Goal: Task Accomplishment & Management: Manage account settings

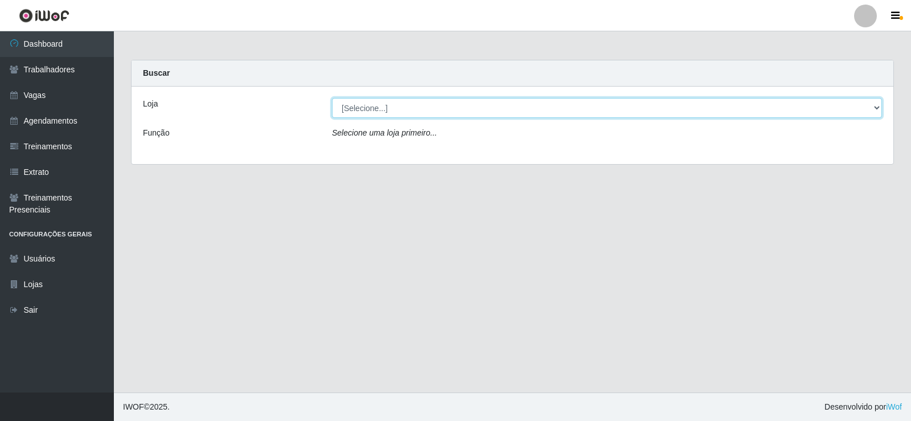
click at [441, 110] on select "[Selecione...] Necão Restaurante" at bounding box center [607, 108] width 550 height 20
select select "334"
click at [332, 98] on select "[Selecione...] Necão Restaurante" at bounding box center [607, 108] width 550 height 20
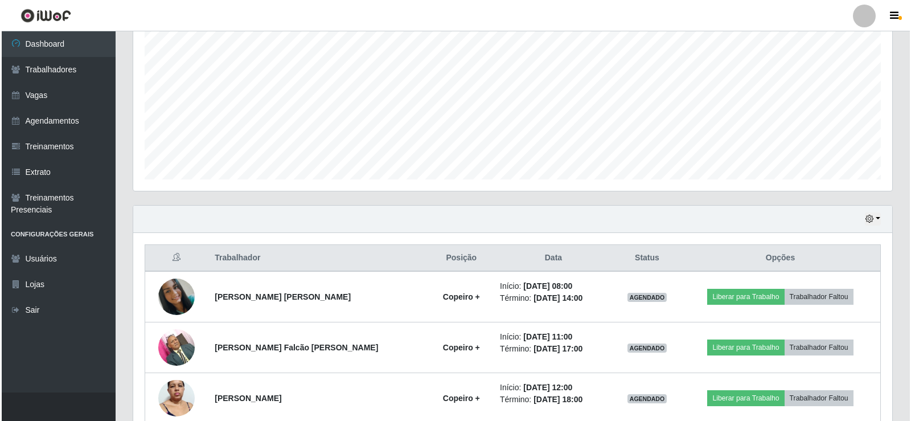
scroll to position [285, 0]
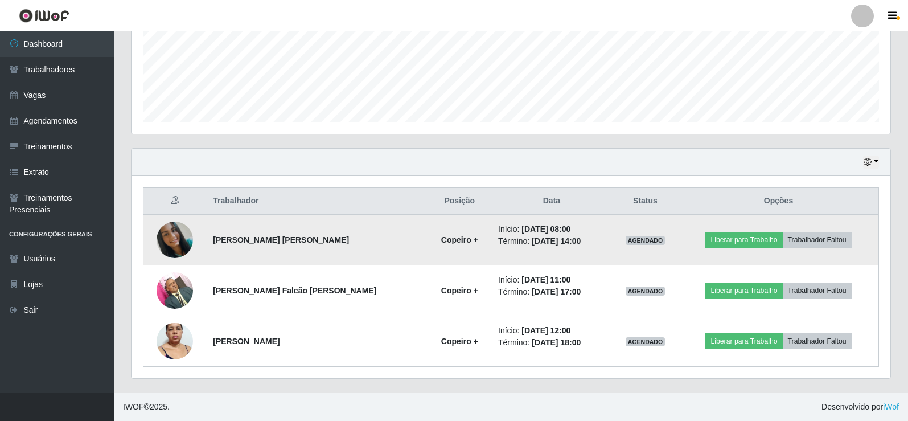
click at [183, 240] on img at bounding box center [175, 240] width 36 height 36
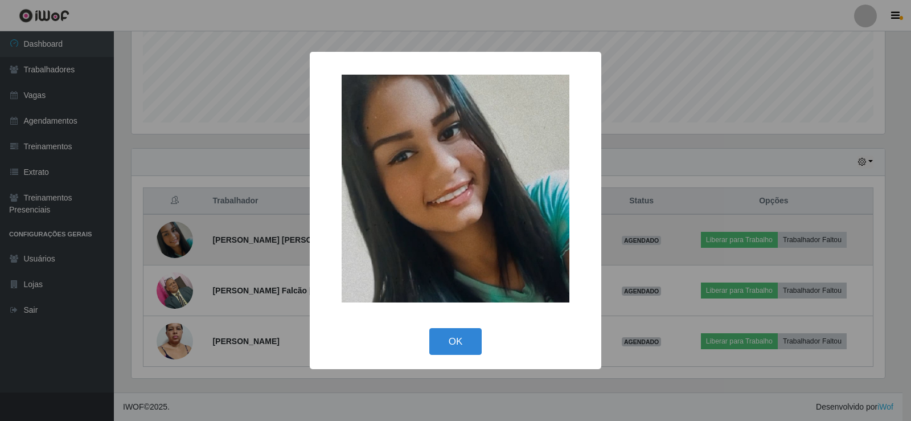
click at [183, 240] on div "× OK Cancel" at bounding box center [455, 210] width 911 height 421
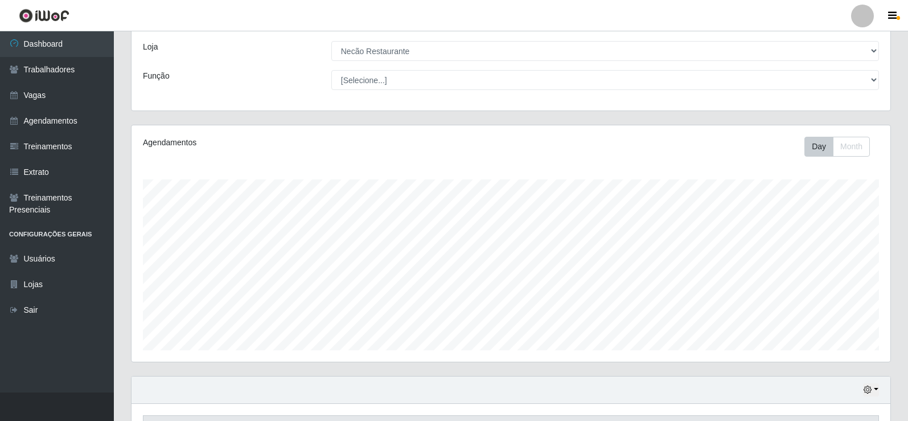
scroll to position [0, 0]
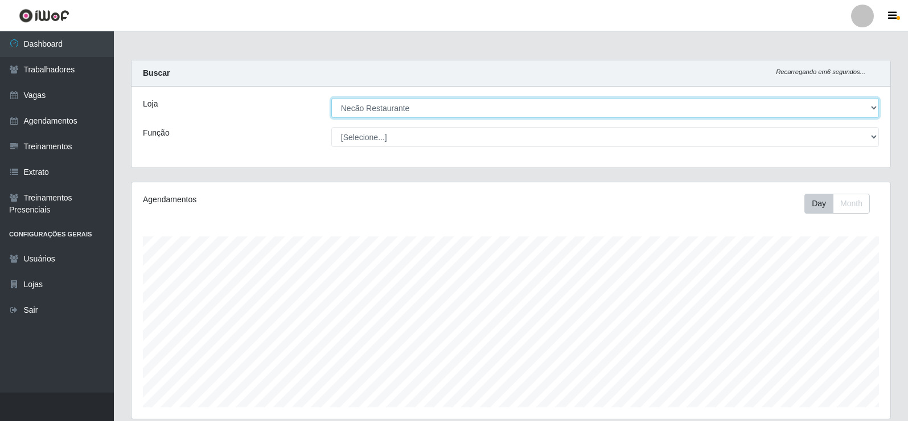
click at [873, 112] on select "[Selecione...] Necão Restaurante" at bounding box center [605, 108] width 548 height 20
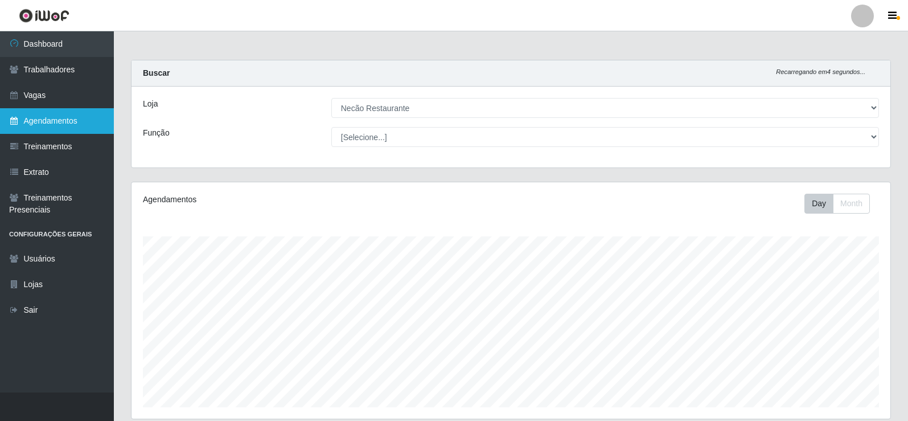
click at [54, 127] on link "Agendamentos" at bounding box center [57, 121] width 114 height 26
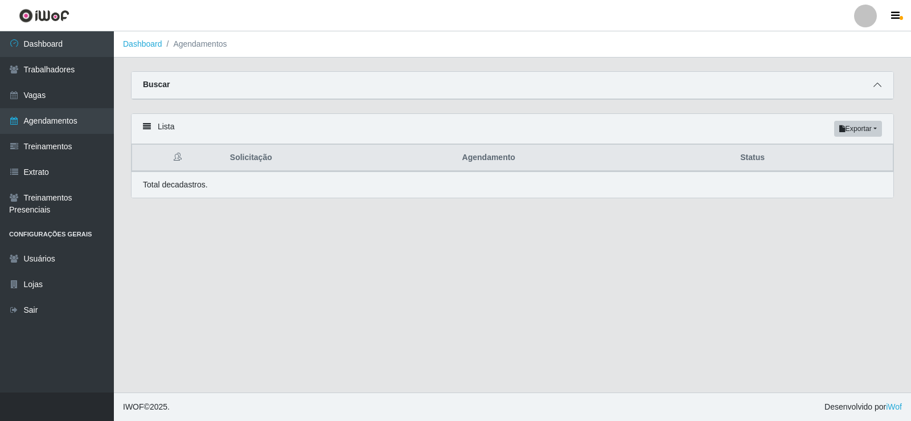
click at [882, 88] on span at bounding box center [878, 85] width 14 height 13
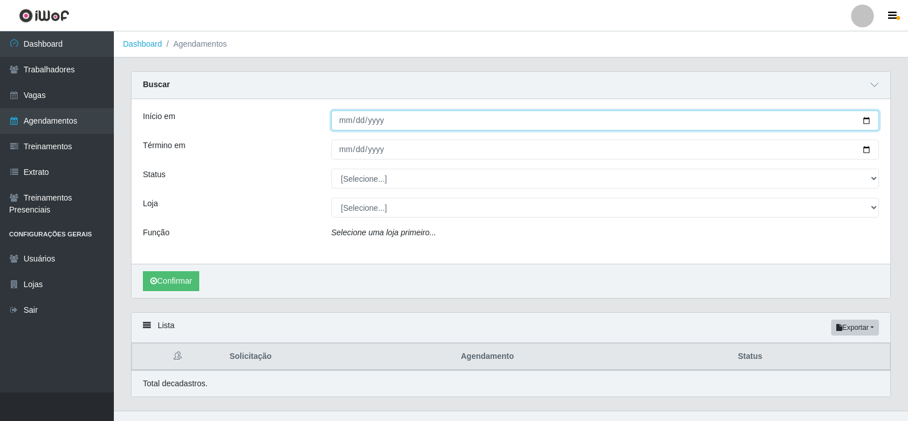
click at [869, 125] on input "Início em" at bounding box center [605, 120] width 548 height 20
type input "[DATE]"
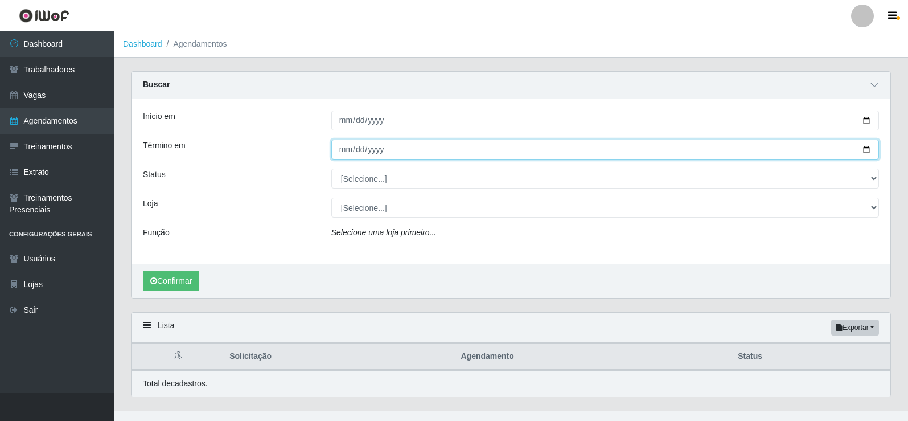
click at [868, 152] on input "Término em" at bounding box center [605, 150] width 548 height 20
type input "[DATE]"
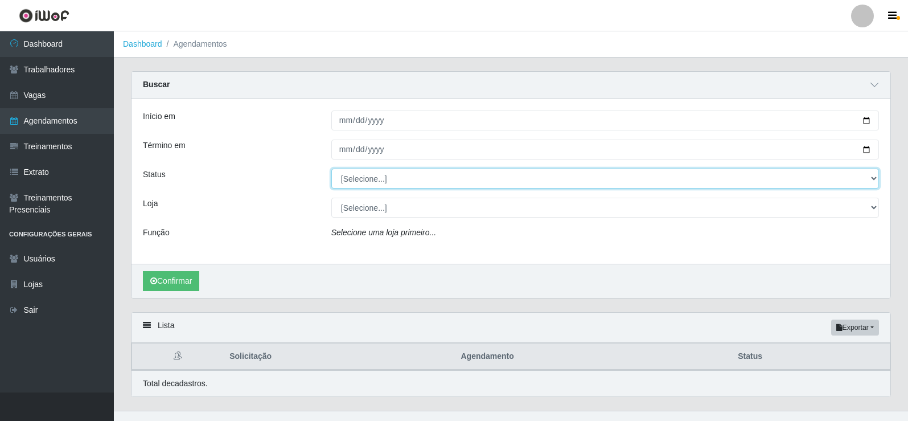
click at [423, 181] on select "[Selecione...] AGENDADO AGUARDANDO LIBERAR EM ANDAMENTO EM REVISÃO FINALIZADO C…" at bounding box center [605, 179] width 548 height 20
select select "AGENDADO"
click at [331, 169] on select "[Selecione...] AGENDADO AGUARDANDO LIBERAR EM ANDAMENTO EM REVISÃO FINALIZADO C…" at bounding box center [605, 179] width 548 height 20
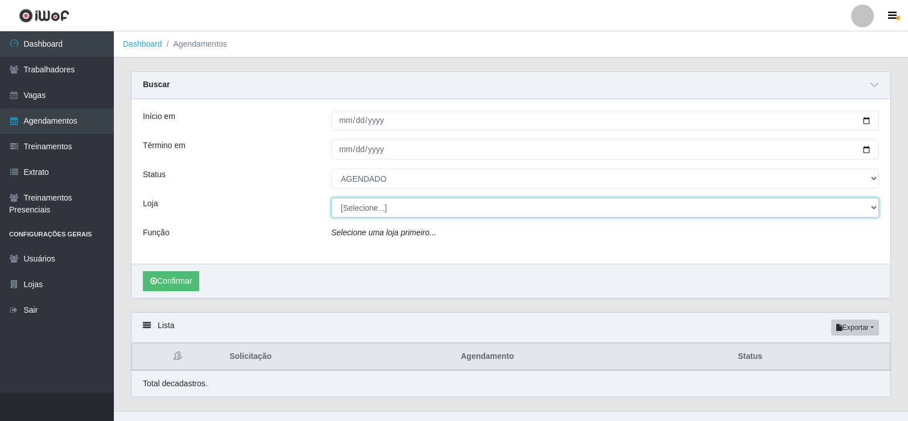
click at [411, 213] on select "[Selecione...] Necão Restaurante" at bounding box center [605, 208] width 548 height 20
select select "334"
click at [331, 198] on select "[Selecione...] Necão Restaurante" at bounding box center [605, 208] width 548 height 20
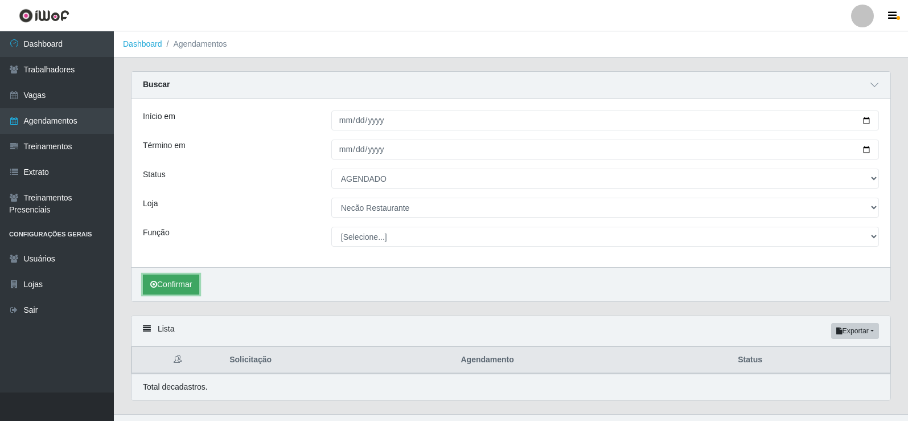
click at [169, 279] on button "Confirmar" at bounding box center [171, 285] width 56 height 20
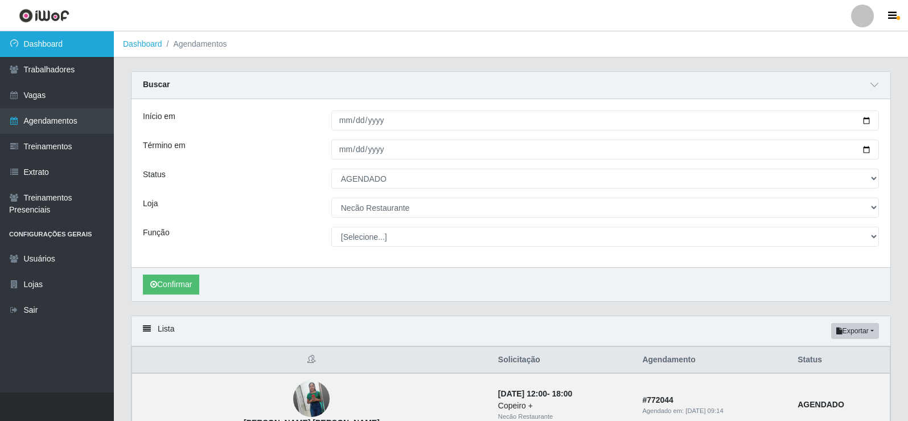
click at [65, 48] on link "Dashboard" at bounding box center [57, 44] width 114 height 26
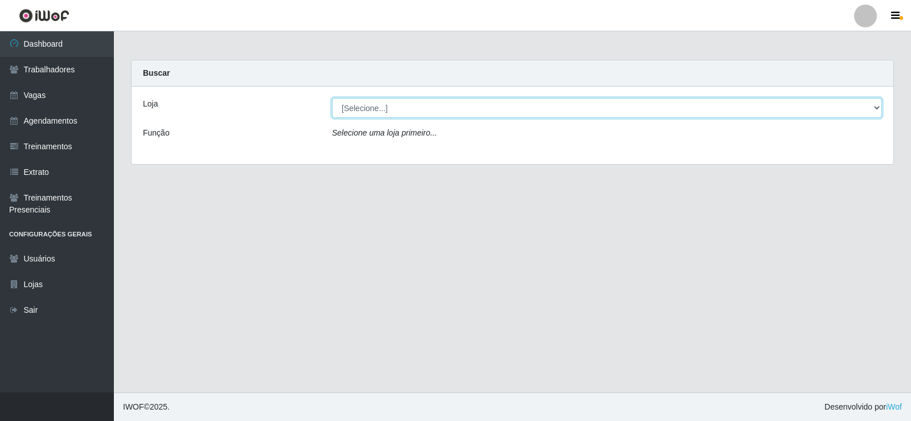
click at [864, 110] on select "[Selecione...] Necão Restaurante" at bounding box center [607, 108] width 550 height 20
select select "334"
click at [332, 98] on select "[Selecione...] Necão Restaurante" at bounding box center [607, 108] width 550 height 20
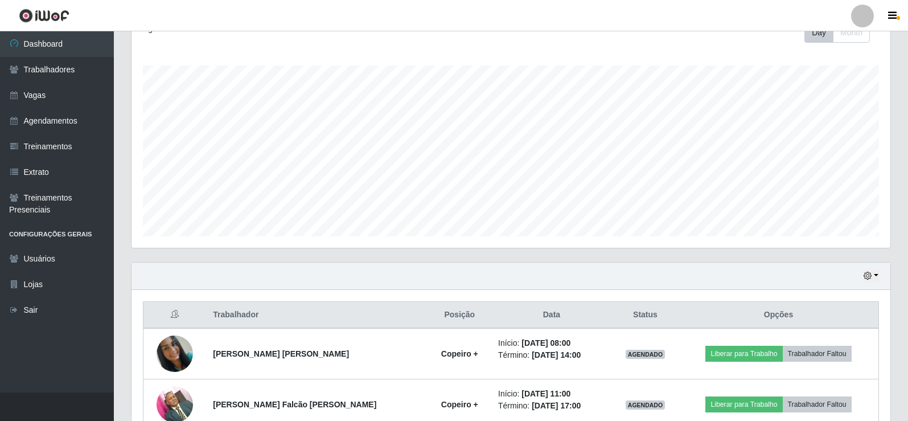
scroll to position [285, 0]
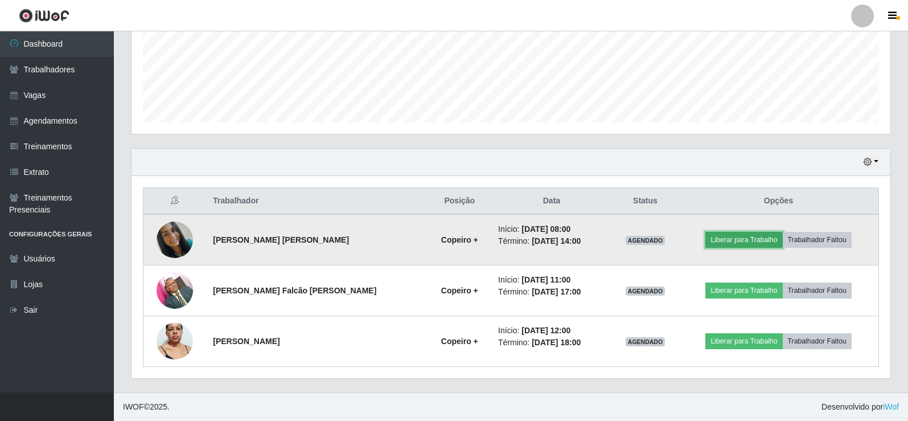
click at [751, 235] on button "Liberar para Trabalho" at bounding box center [744, 240] width 77 height 16
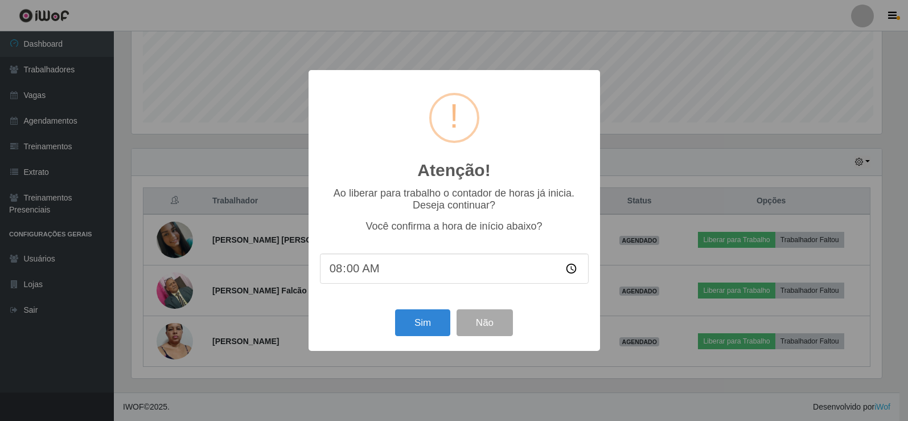
scroll to position [236, 753]
click at [425, 329] on button "Sim" at bounding box center [423, 322] width 55 height 27
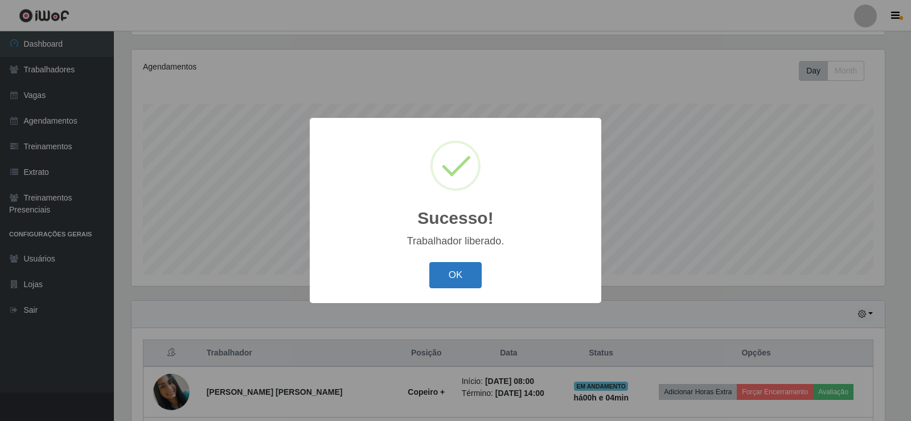
click at [458, 267] on button "OK" at bounding box center [455, 275] width 53 height 27
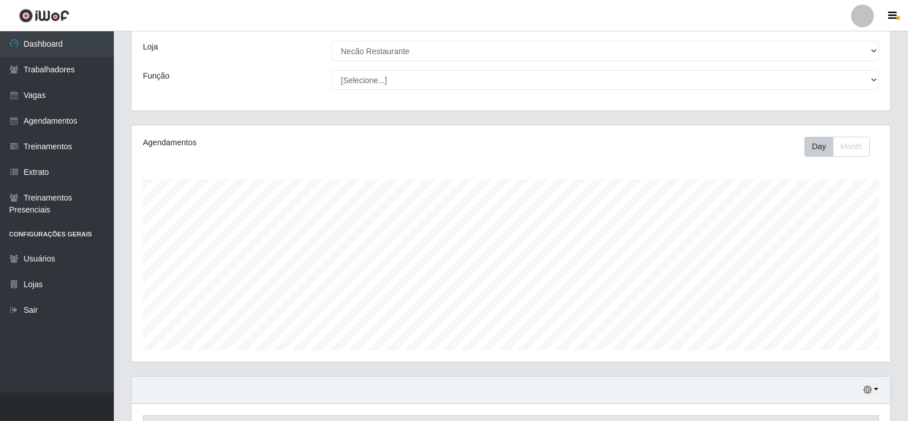
scroll to position [0, 0]
